Goal: Transaction & Acquisition: Subscribe to service/newsletter

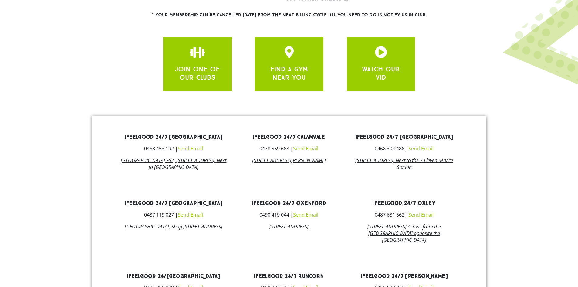
scroll to position [273, 0]
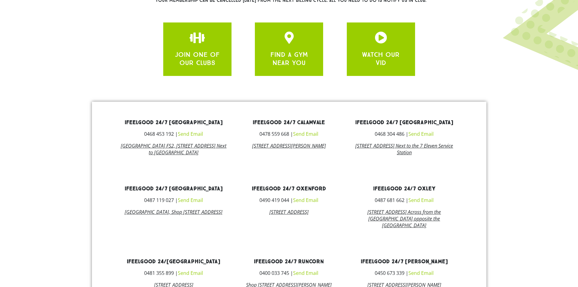
click at [285, 144] on link "678 Compton Road, Calamvale, 4116" at bounding box center [289, 145] width 74 height 7
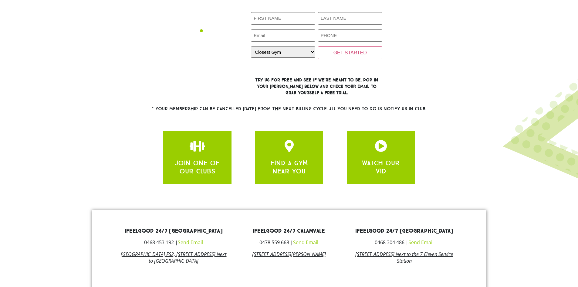
scroll to position [152, 0]
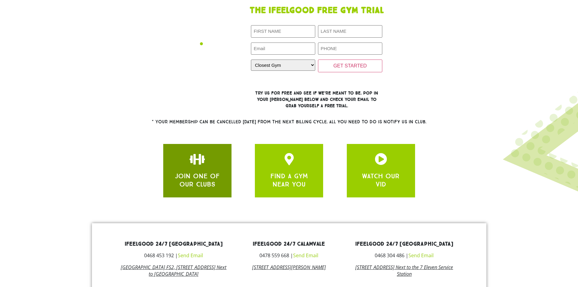
click at [186, 155] on div at bounding box center [197, 159] width 50 height 12
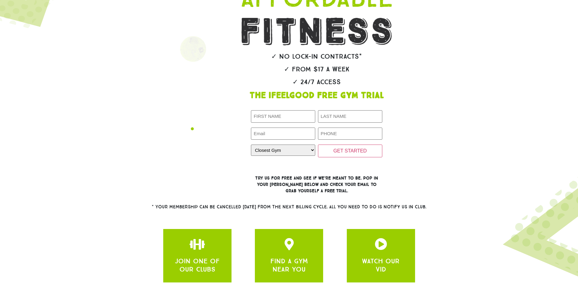
scroll to position [61, 0]
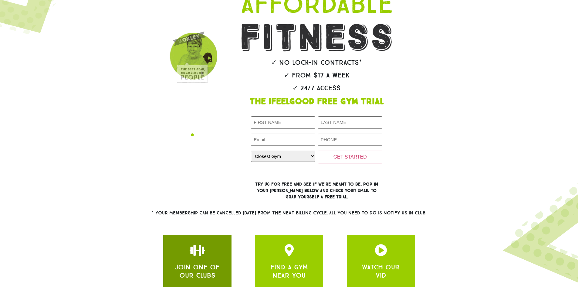
drag, startPoint x: 212, startPoint y: 233, endPoint x: 202, endPoint y: 248, distance: 17.6
click at [212, 234] on div "JOIN ONE OF OUR CLUBS FIND A GYM NEAR YOU WATCH OUR VID" at bounding box center [289, 261] width 258 height 59
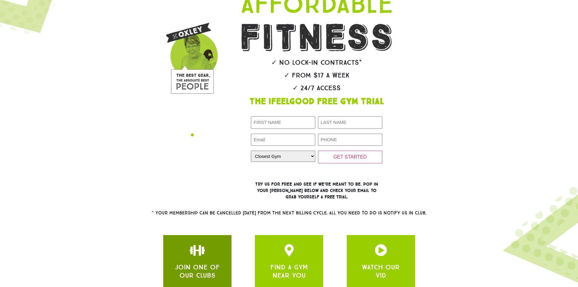
click at [199, 255] on icon "apbct__label_id__gravity_form" at bounding box center [197, 250] width 12 height 12
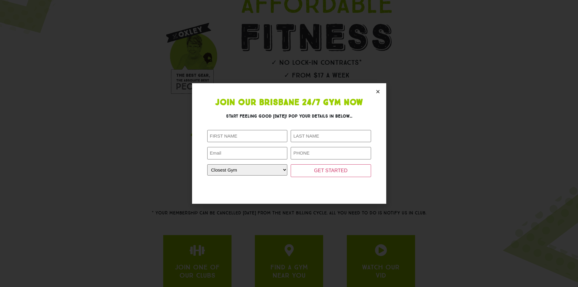
click at [371, 92] on section "Join Our Brisbane 24/7 Gym Now Start feeling good today! Pop your details in be…" at bounding box center [289, 143] width 194 height 120
click at [378, 88] on section "Join Our Brisbane 24/7 Gym Now Start feeling good today! Pop your details in be…" at bounding box center [289, 143] width 194 height 120
click at [373, 90] on section "Join Our Brisbane 24/7 Gym Now Start feeling good today! Pop your details in be…" at bounding box center [289, 143] width 194 height 120
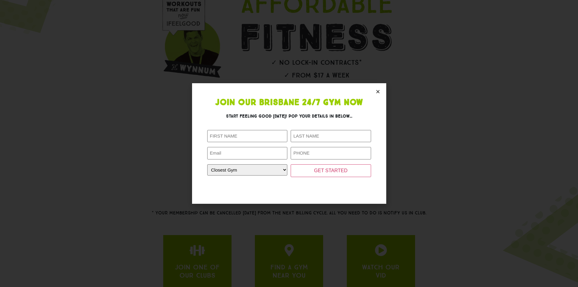
click at [375, 92] on icon "Close" at bounding box center [377, 91] width 5 height 5
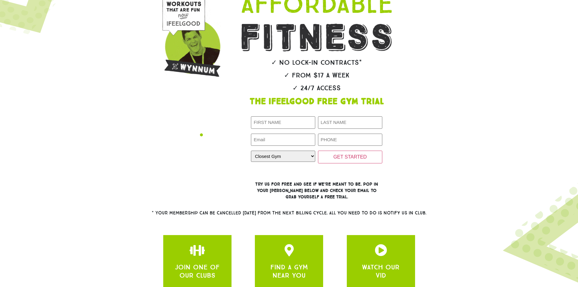
click at [1, 1] on div at bounding box center [289, 144] width 578 height 319
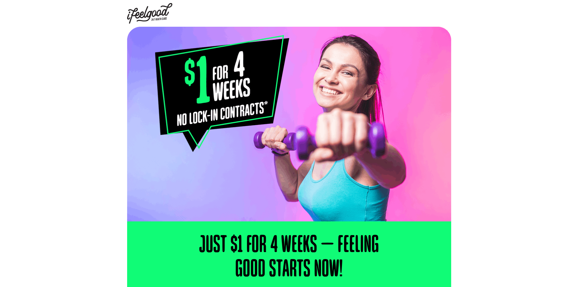
select select "Calamvale"
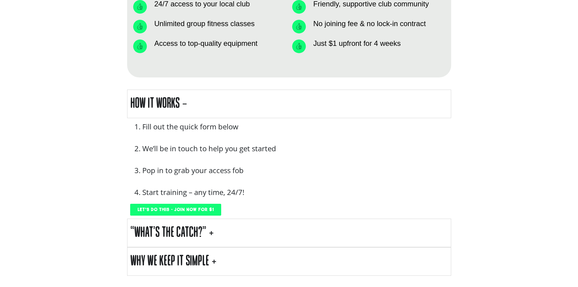
scroll to position [606, 0]
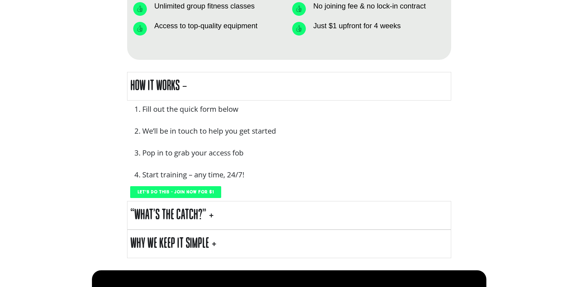
click at [227, 210] on summary "“What’s the Catch?”" at bounding box center [289, 215] width 324 height 29
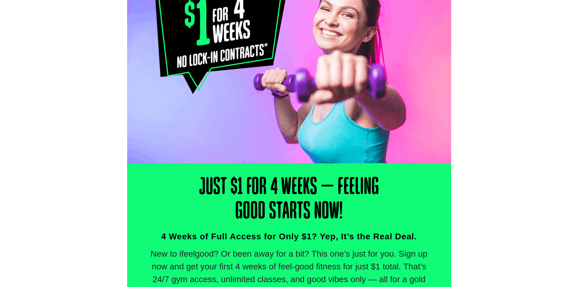
scroll to position [0, 0]
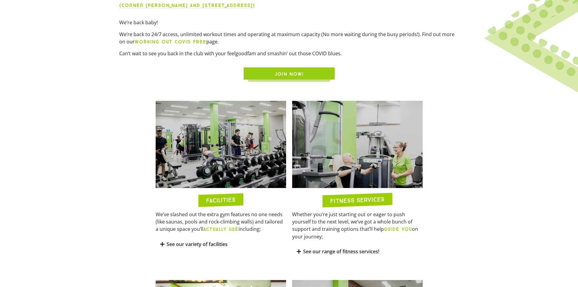
scroll to position [243, 0]
